Goal: Task Accomplishment & Management: Use online tool/utility

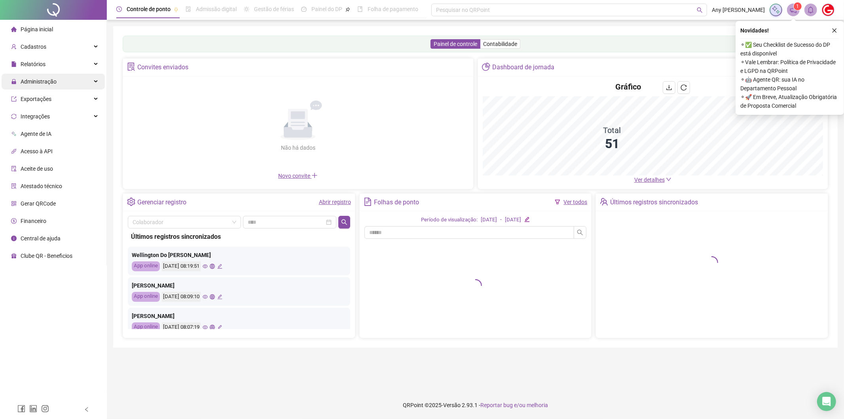
click at [27, 76] on span "Administração" at bounding box center [34, 82] width 46 height 16
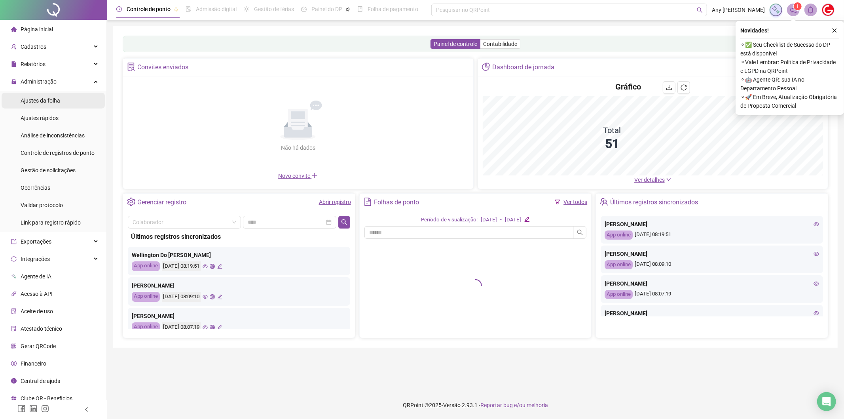
click at [25, 102] on span "Ajustes da folha" at bounding box center [41, 100] width 40 height 6
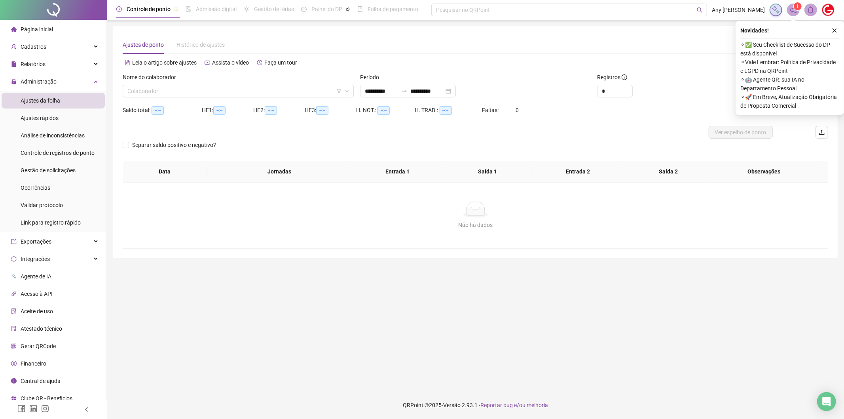
type input "**********"
click at [195, 89] on input "search" at bounding box center [234, 91] width 215 height 12
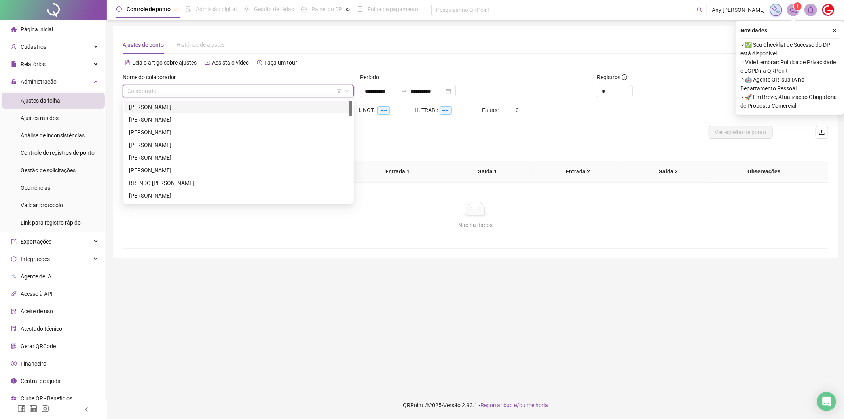
click at [162, 103] on div "[PERSON_NAME]" at bounding box center [238, 107] width 218 height 9
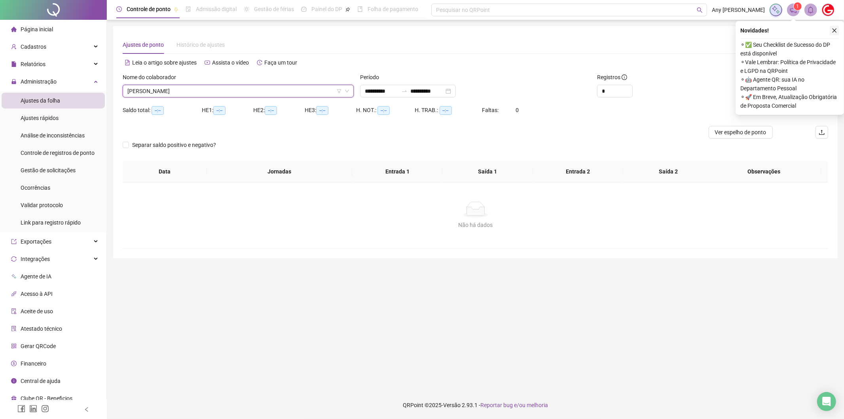
click at [834, 29] on icon "close" at bounding box center [835, 31] width 6 height 6
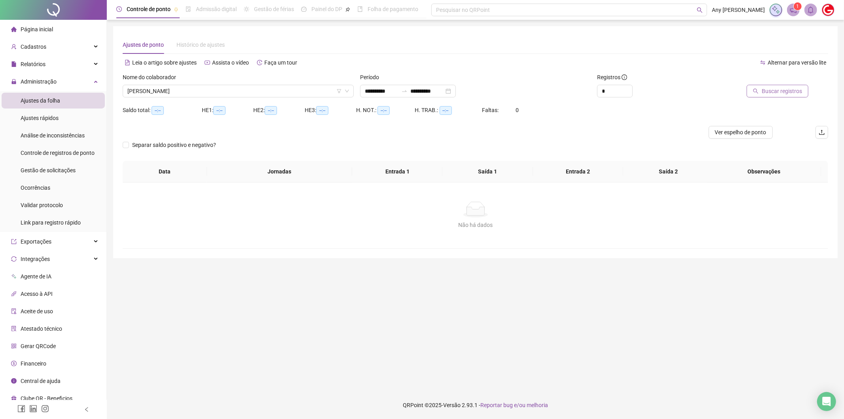
click at [772, 89] on span "Buscar registros" at bounding box center [782, 91] width 40 height 9
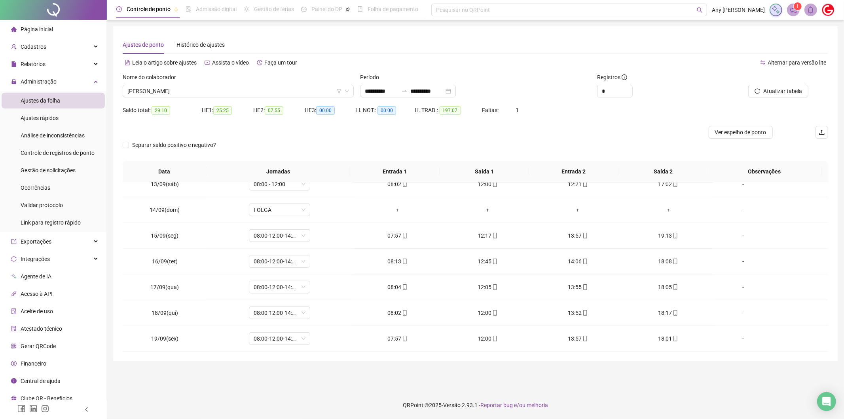
scroll to position [527, 0]
click at [483, 313] on div "13:52" at bounding box center [488, 312] width 78 height 9
type input "**********"
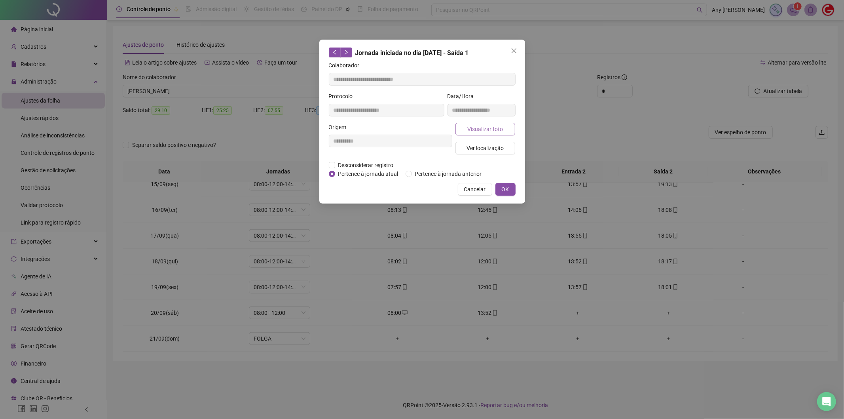
click at [474, 131] on span "Visualizar foto" at bounding box center [485, 129] width 36 height 9
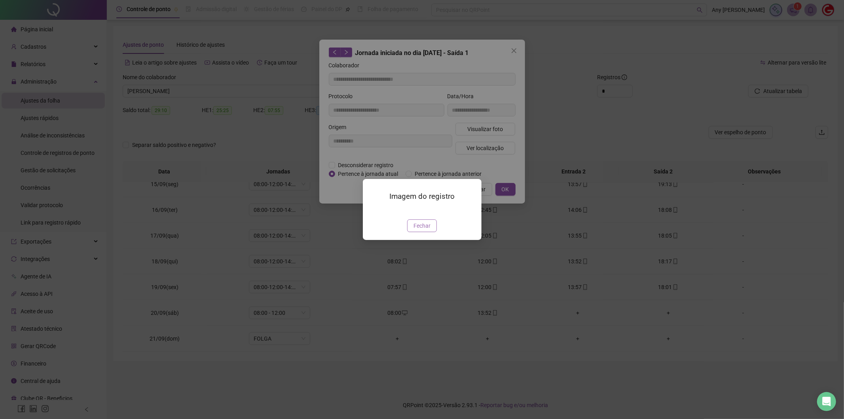
click at [419, 230] on span "Fechar" at bounding box center [422, 225] width 17 height 9
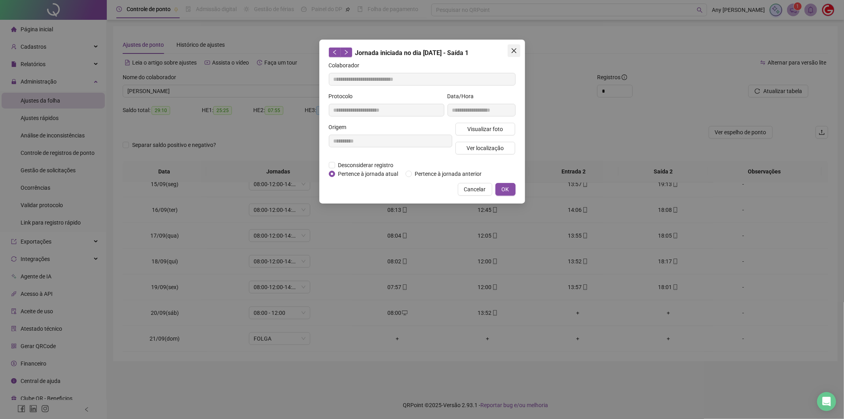
click at [517, 50] on span "Close" at bounding box center [514, 50] width 13 height 6
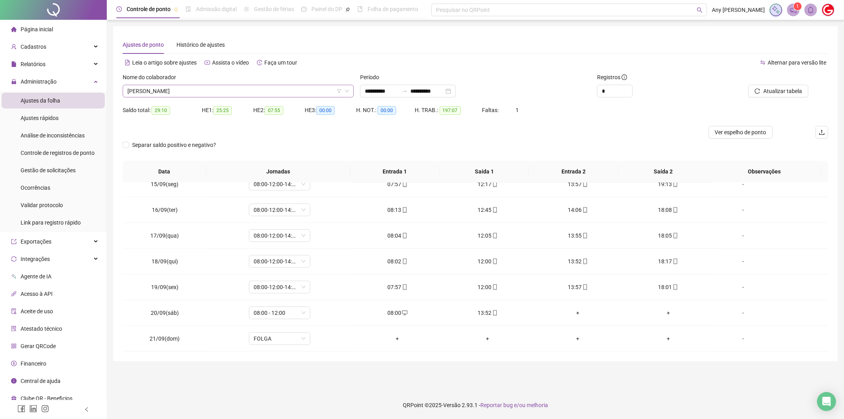
click at [173, 88] on span "[PERSON_NAME]" at bounding box center [238, 91] width 222 height 12
click at [207, 95] on span "[PERSON_NAME]" at bounding box center [238, 91] width 222 height 12
click at [224, 96] on span "[PERSON_NAME]" at bounding box center [238, 91] width 222 height 12
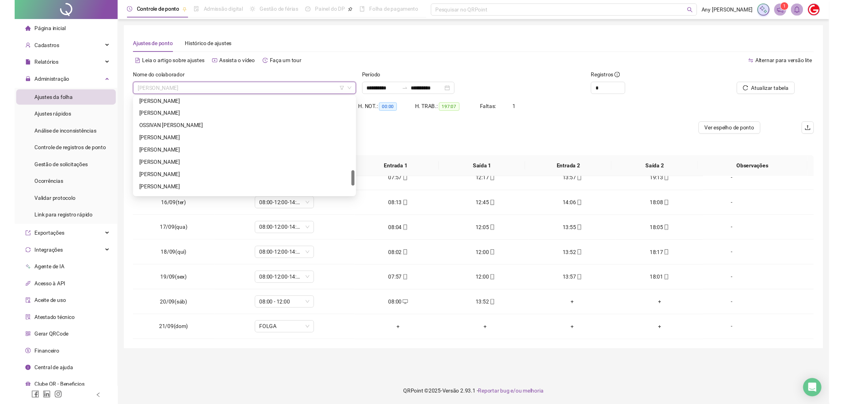
scroll to position [544, 0]
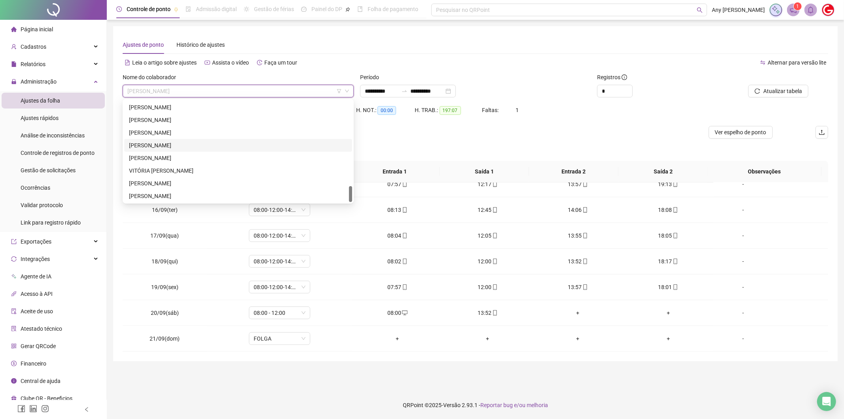
click at [141, 144] on div "[PERSON_NAME]" at bounding box center [238, 145] width 218 height 9
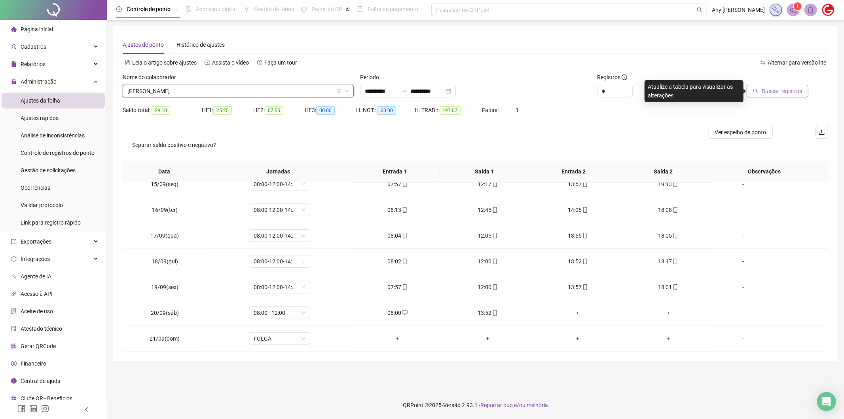
drag, startPoint x: 789, startPoint y: 87, endPoint x: 784, endPoint y: 86, distance: 4.9
click at [789, 87] on span "Buscar registros" at bounding box center [782, 91] width 40 height 9
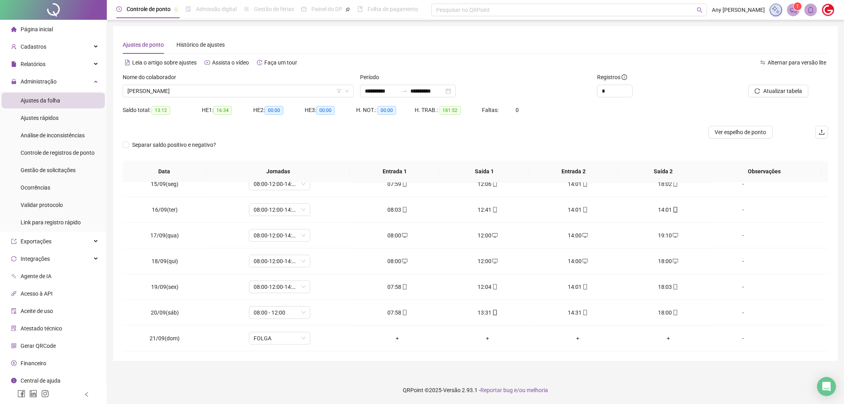
click at [535, 125] on div "Faltas: 0" at bounding box center [512, 115] width 59 height 22
